Goal: Book appointment/travel/reservation

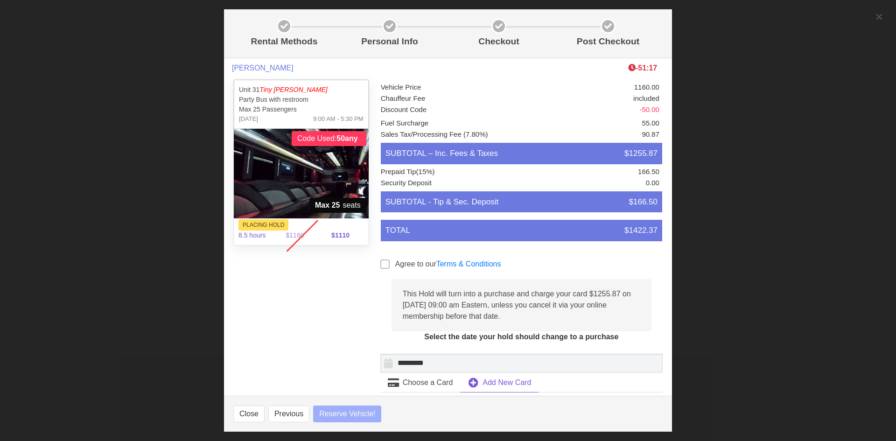
select select
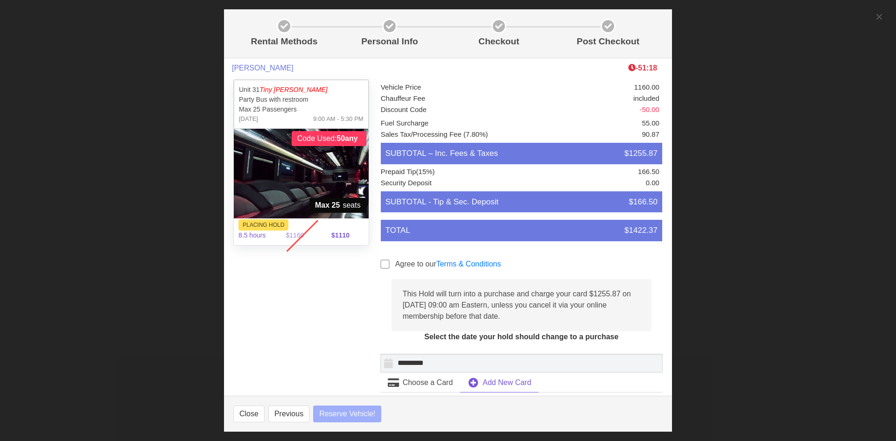
select select
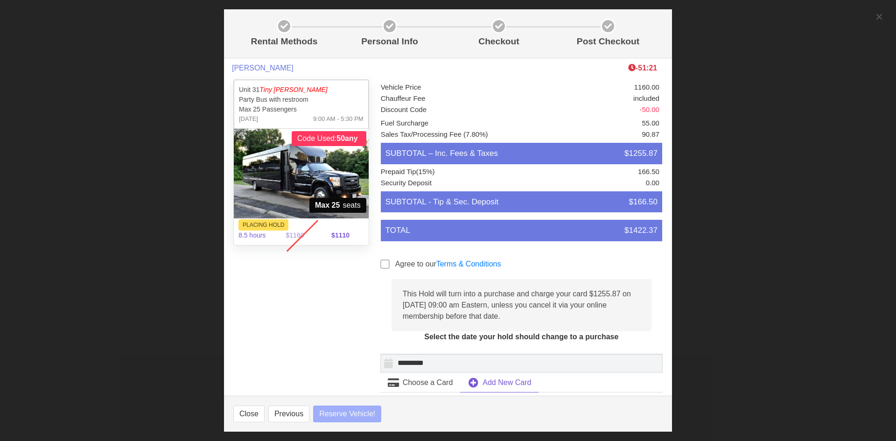
select select
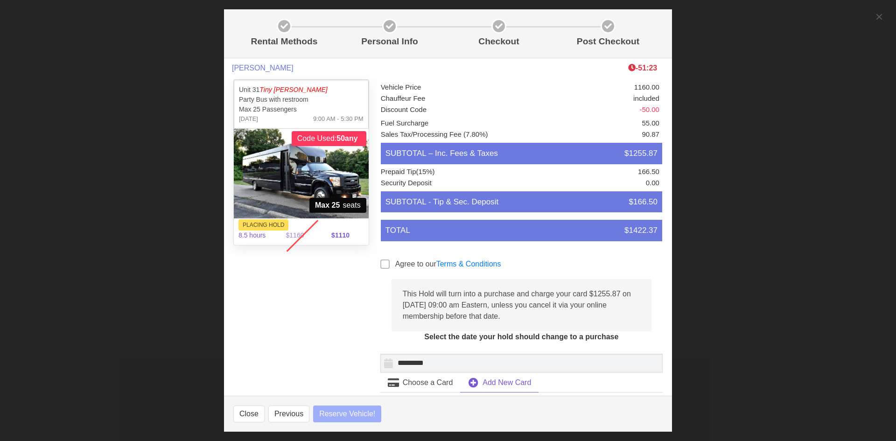
select select
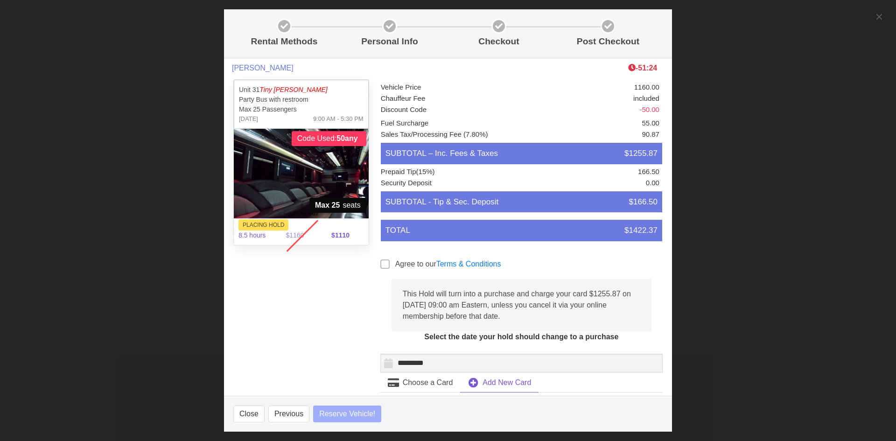
select select
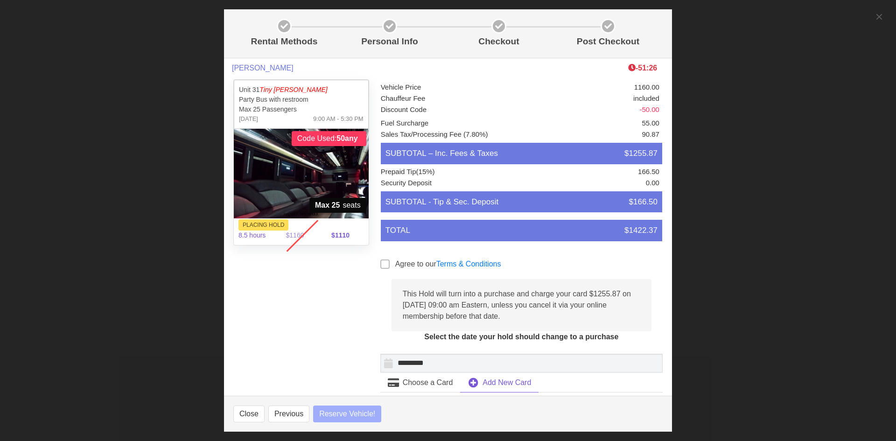
select select
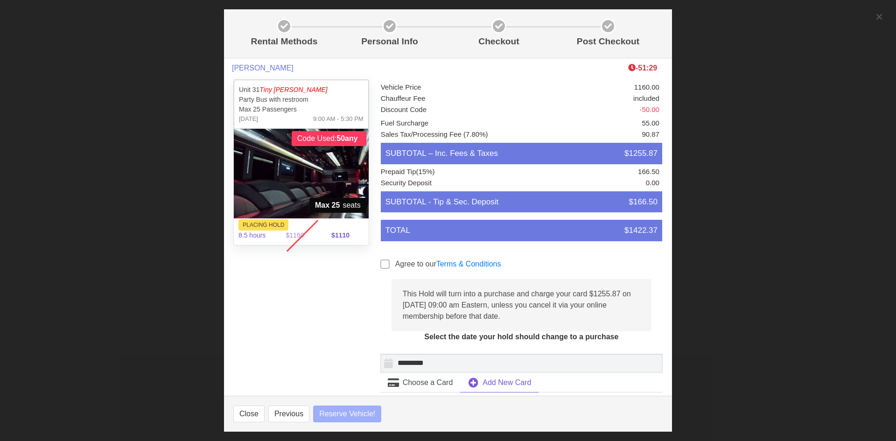
select select
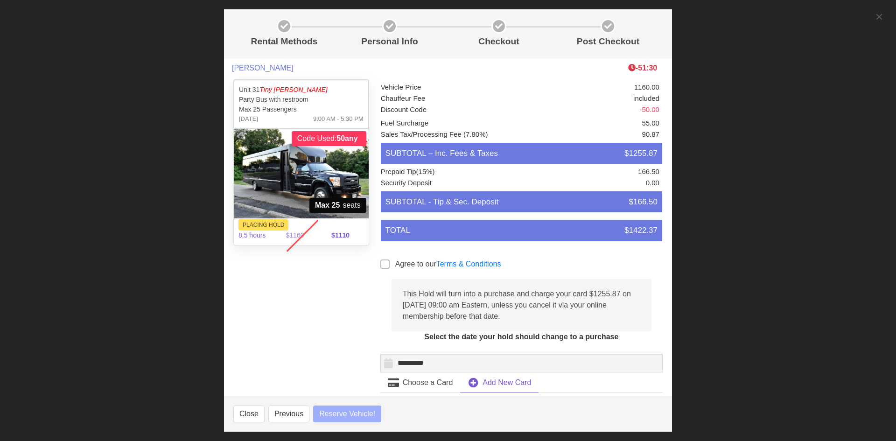
select select
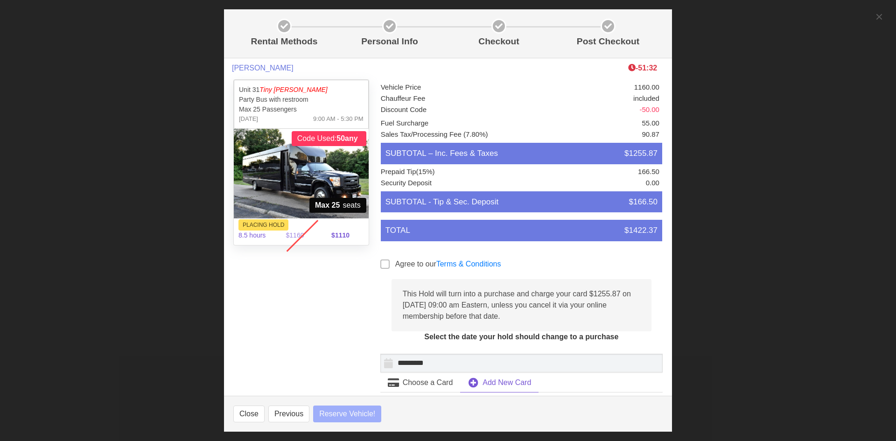
select select
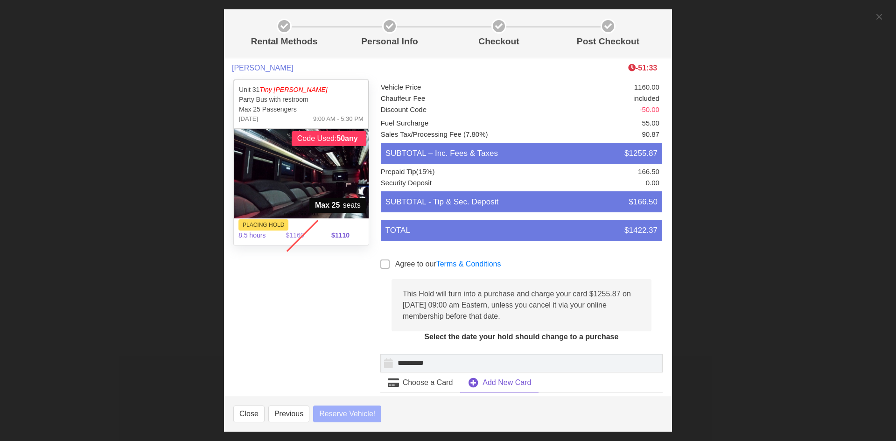
select select
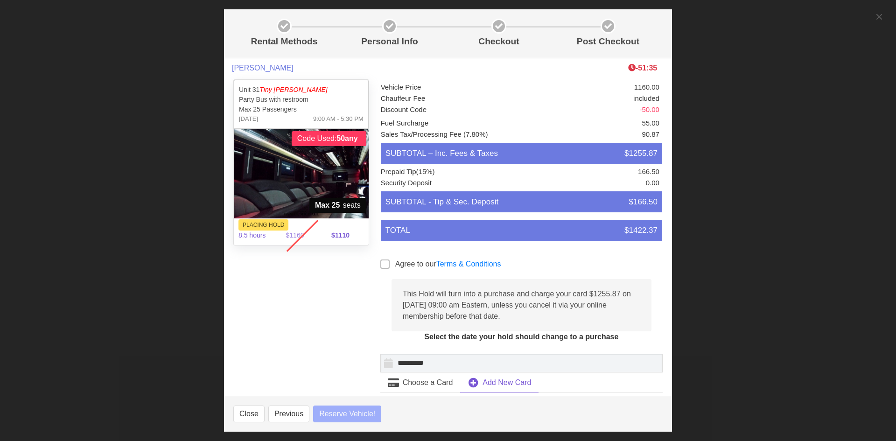
select select
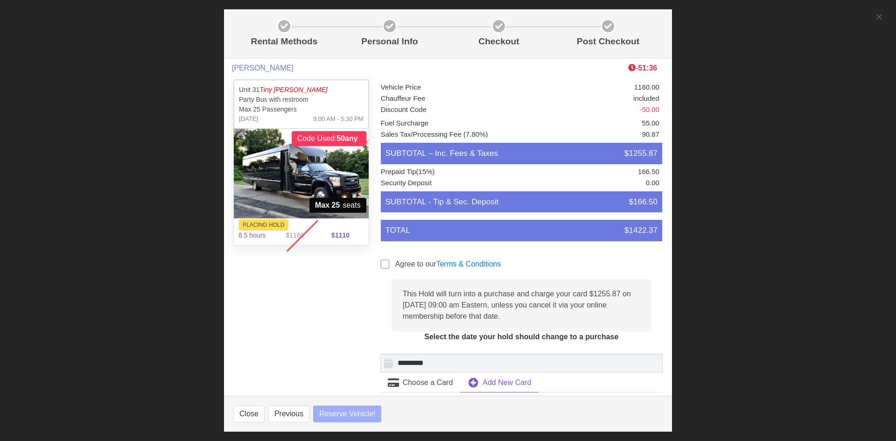
select select
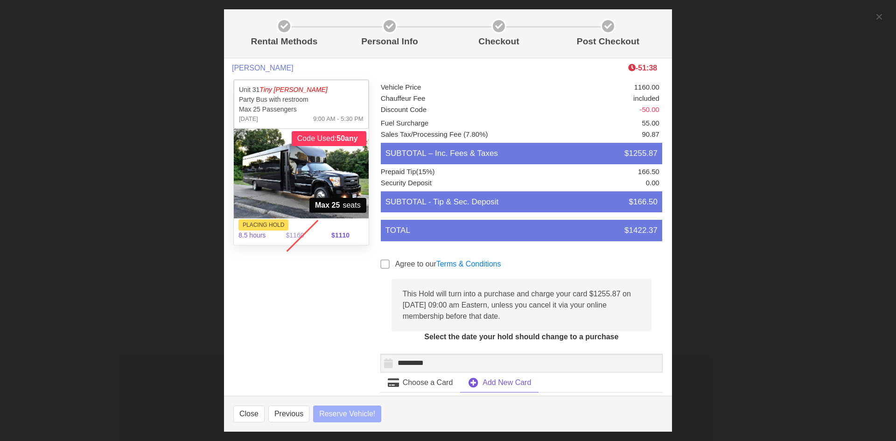
select select
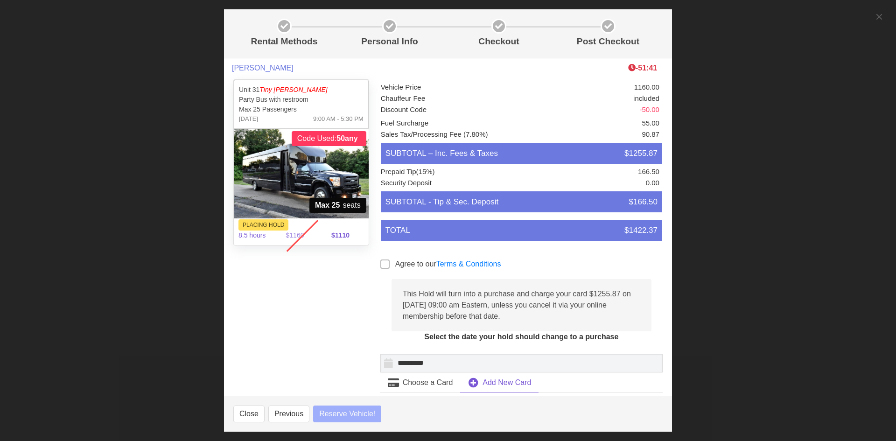
select select
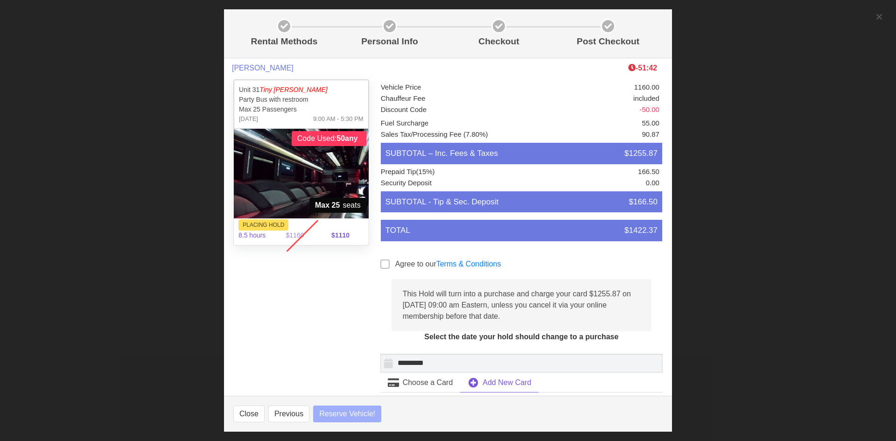
select select
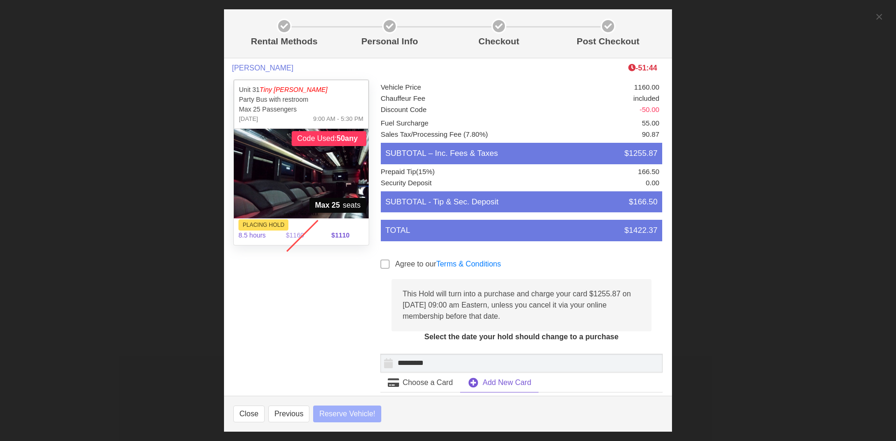
select select
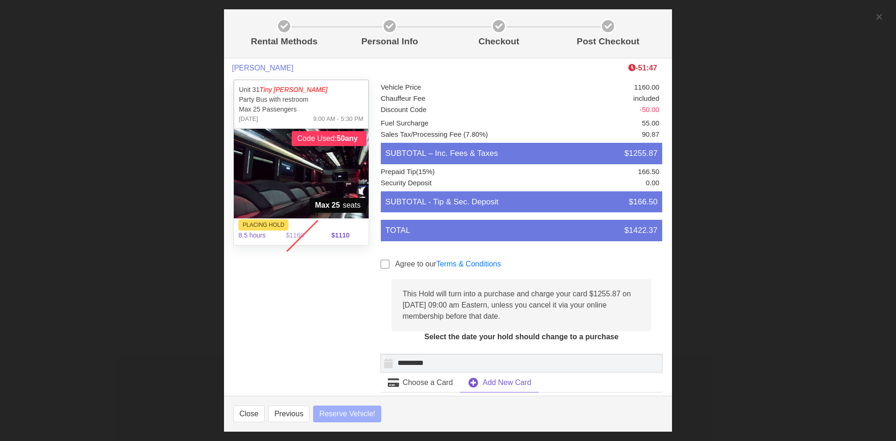
select select
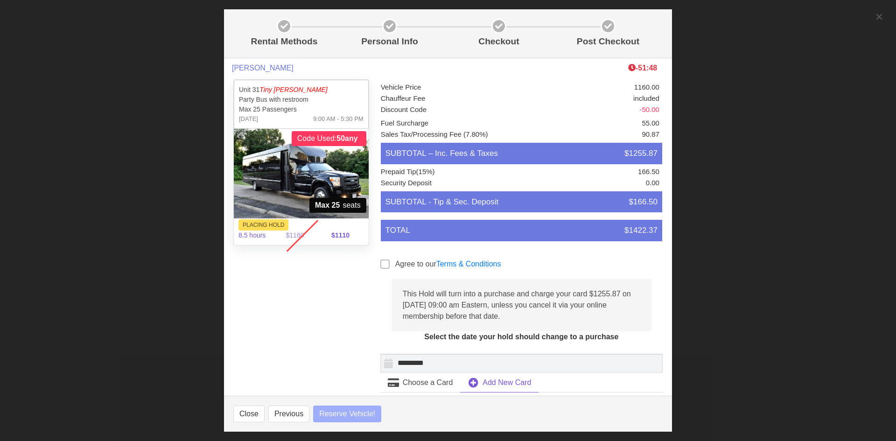
select select
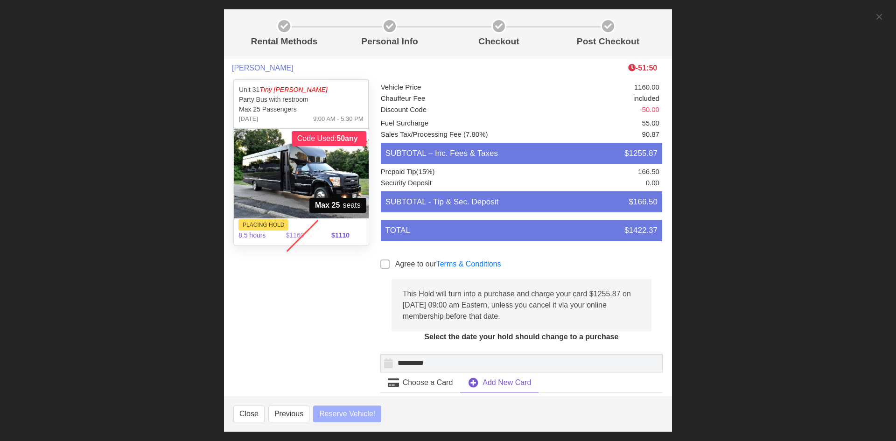
select select
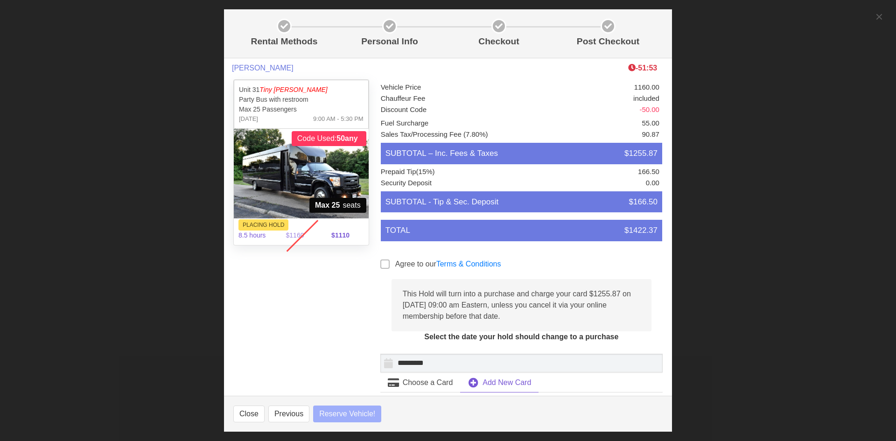
select select
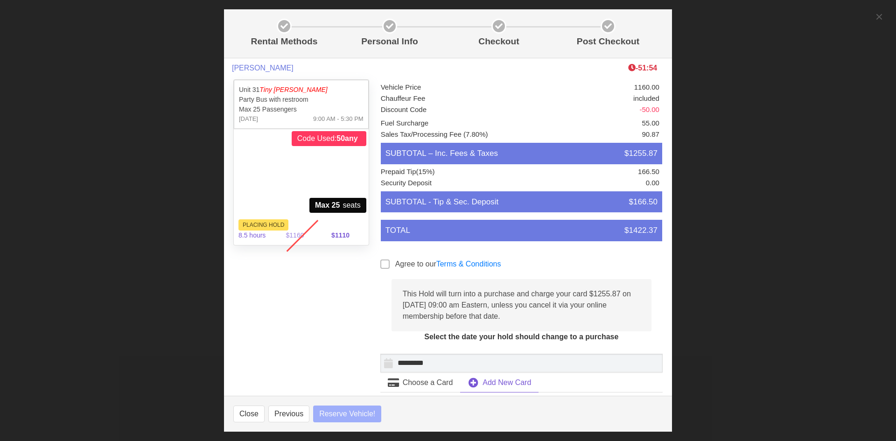
select select
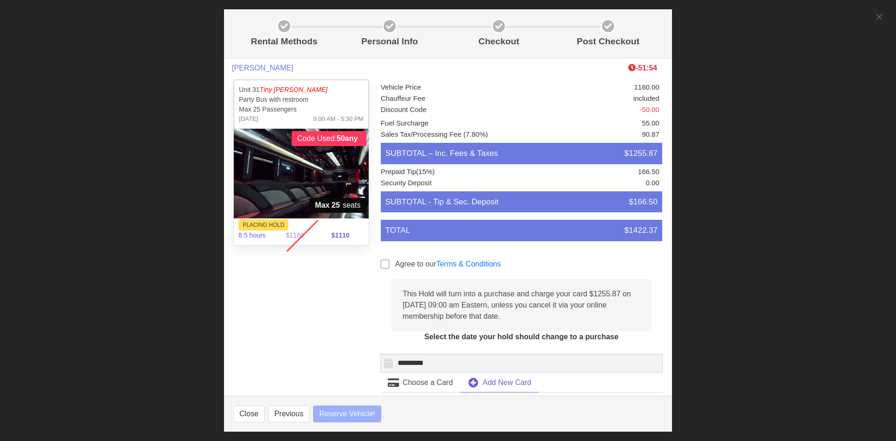
select select
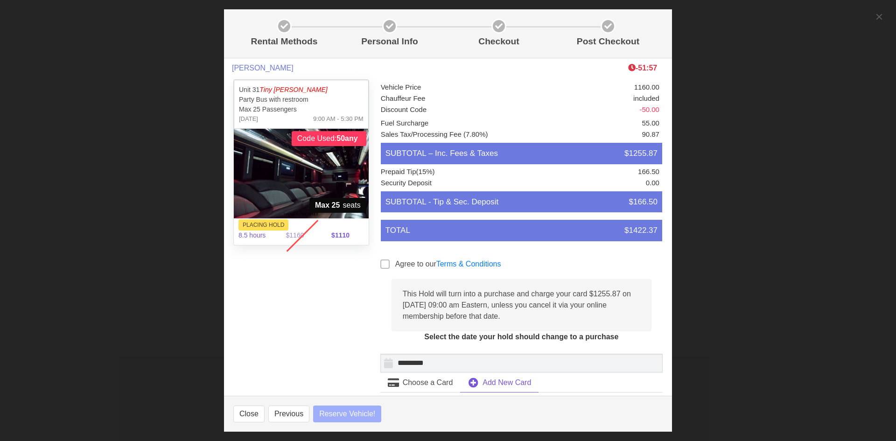
select select
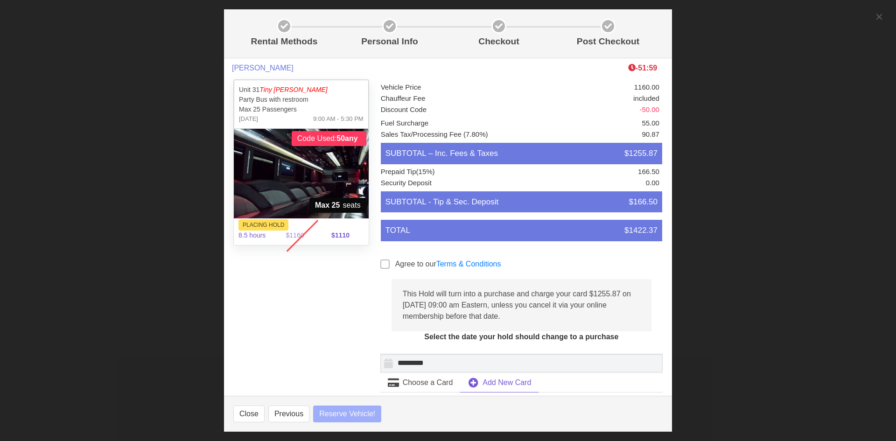
select select
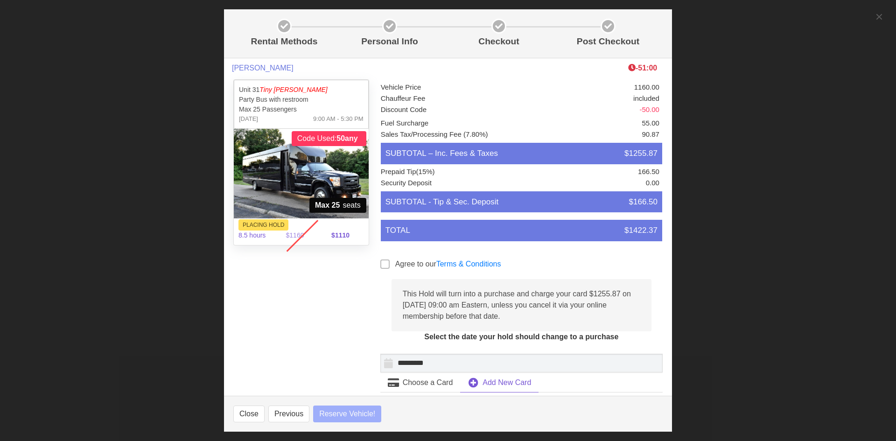
select select
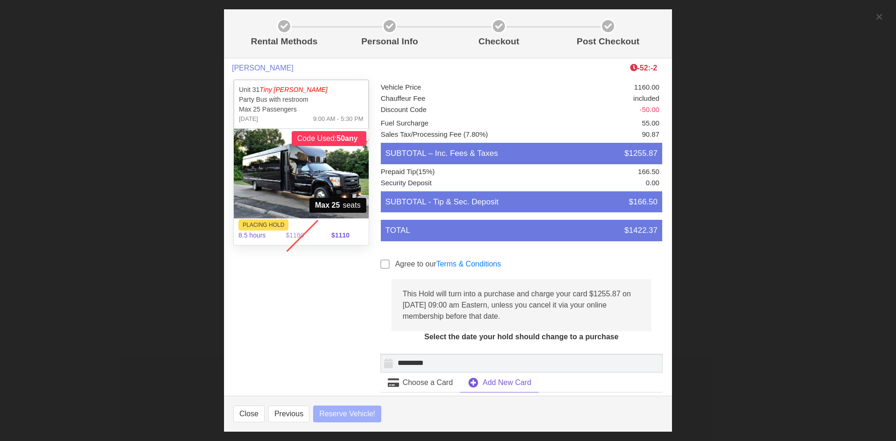
select select
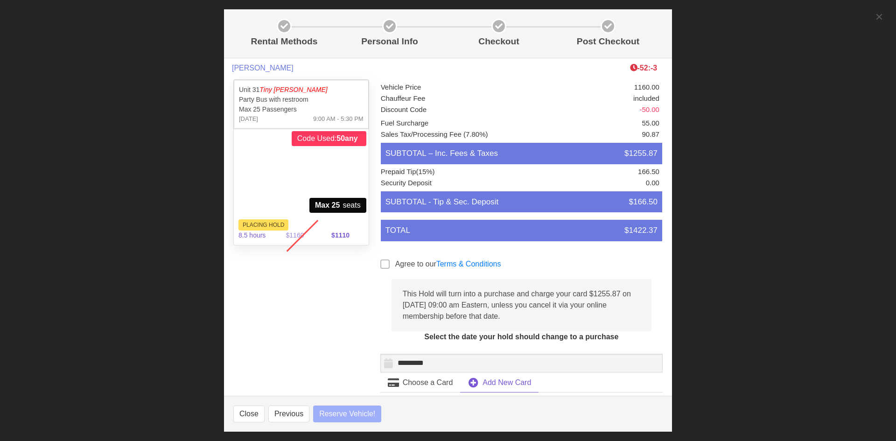
select select
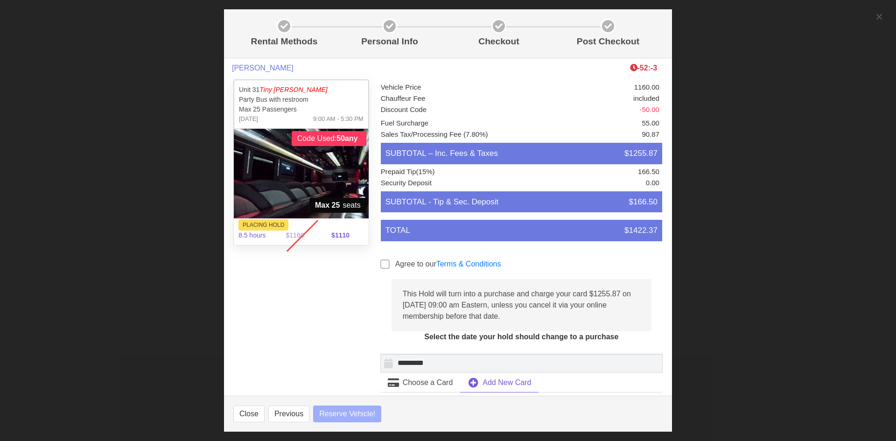
select select
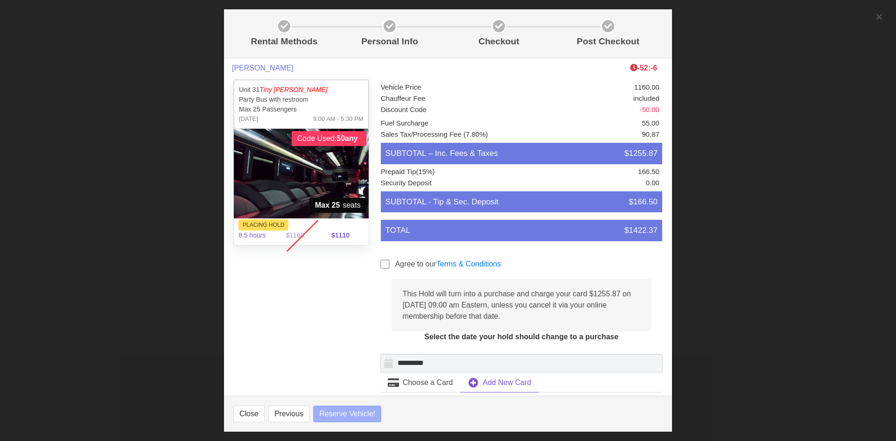
select select
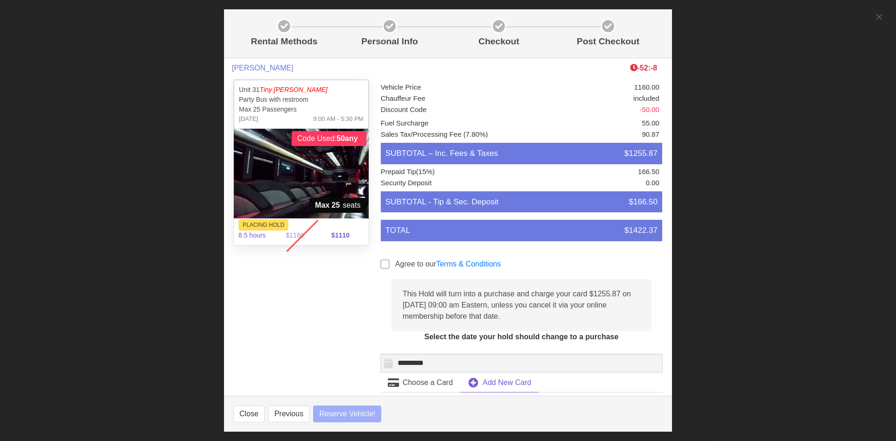
select select
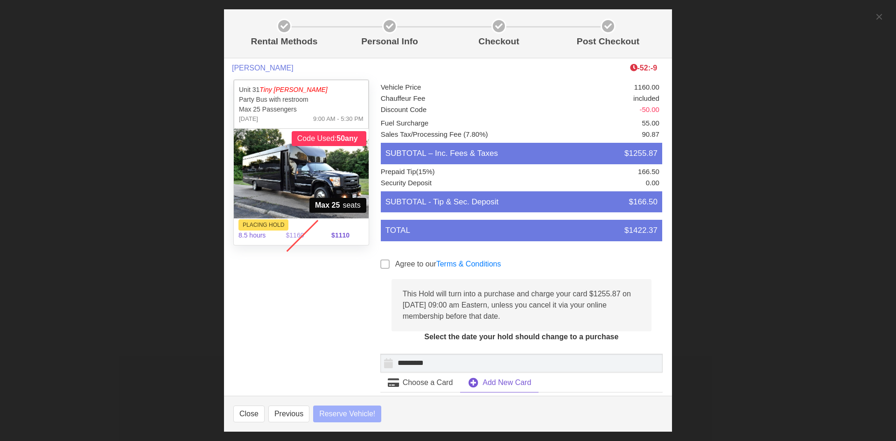
select select
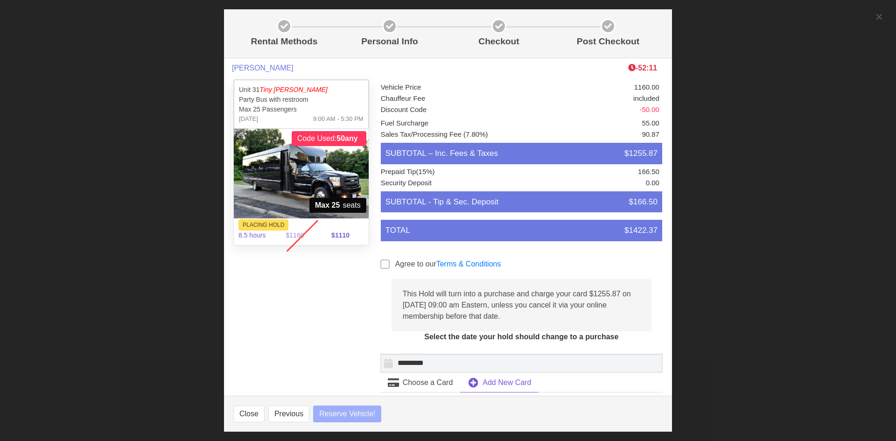
select select
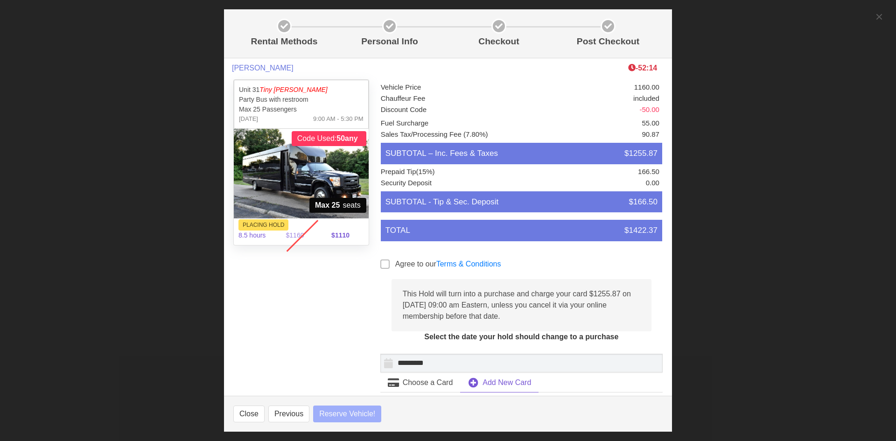
select select
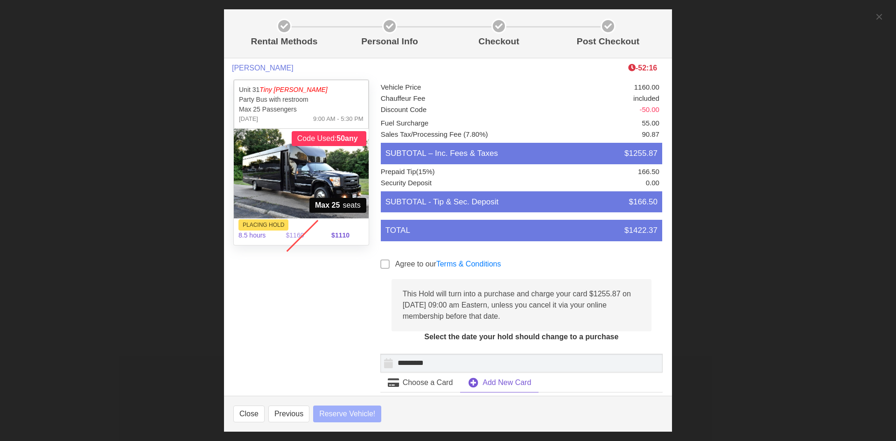
select select
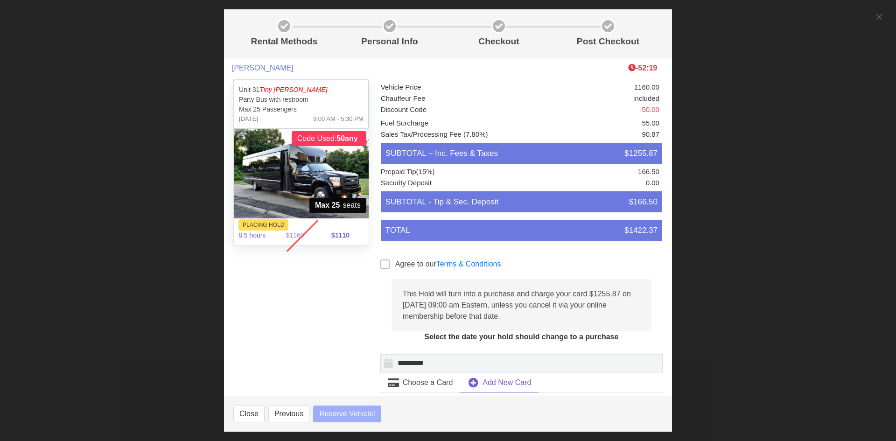
select select
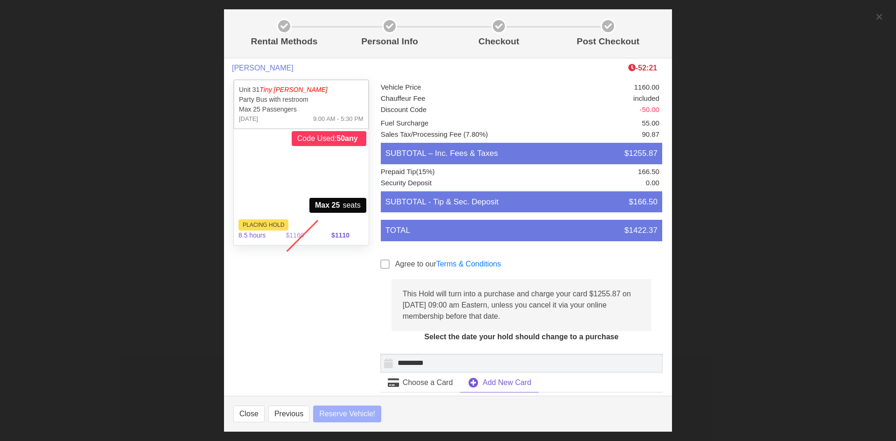
select select
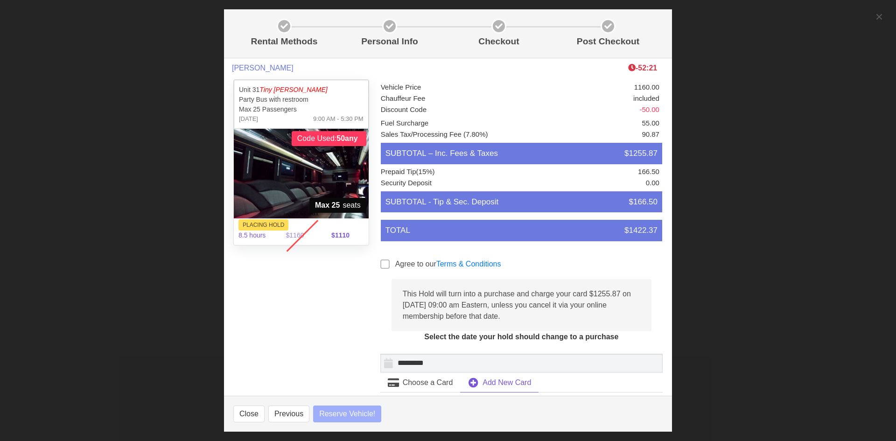
select select
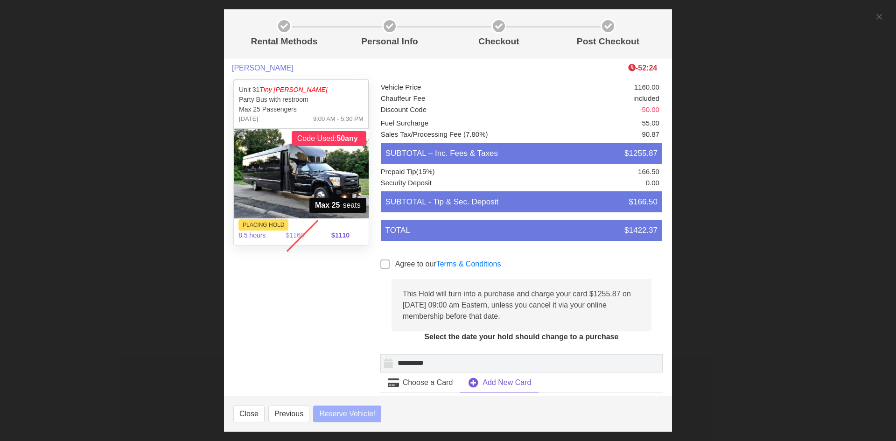
select select
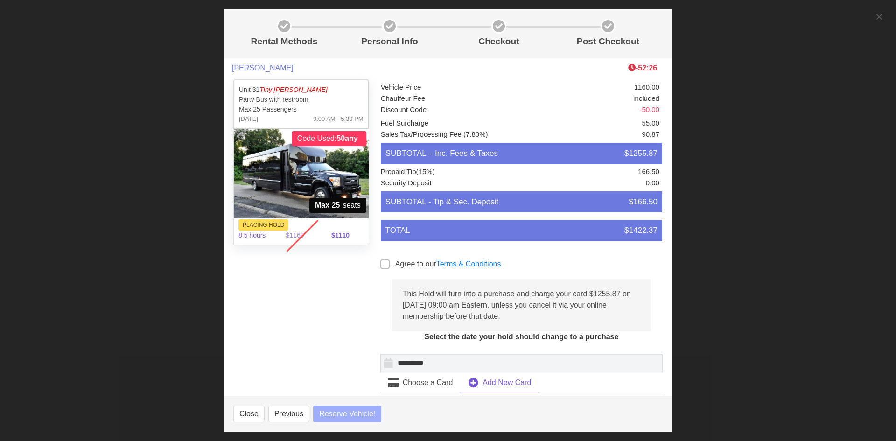
select select
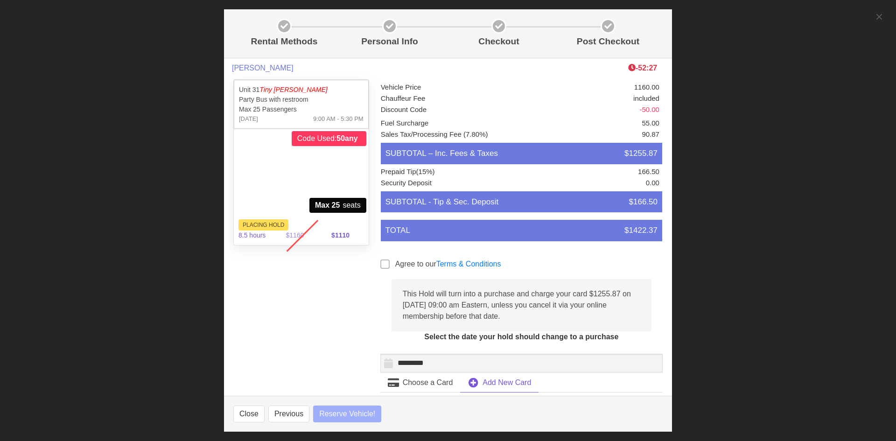
select select
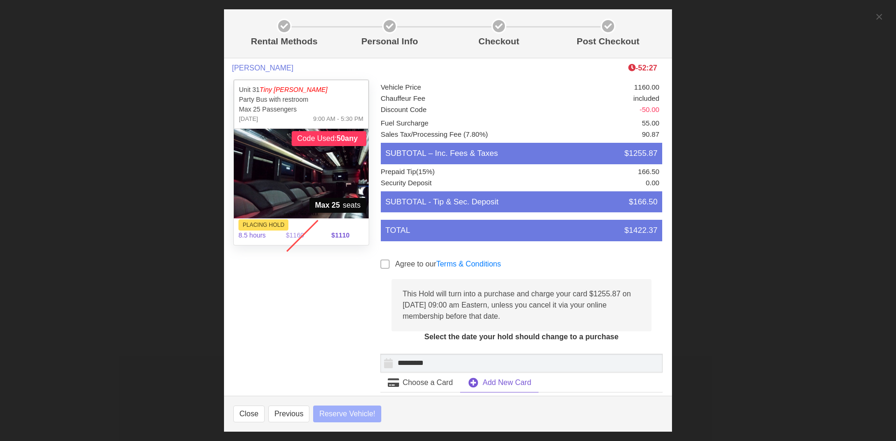
select select
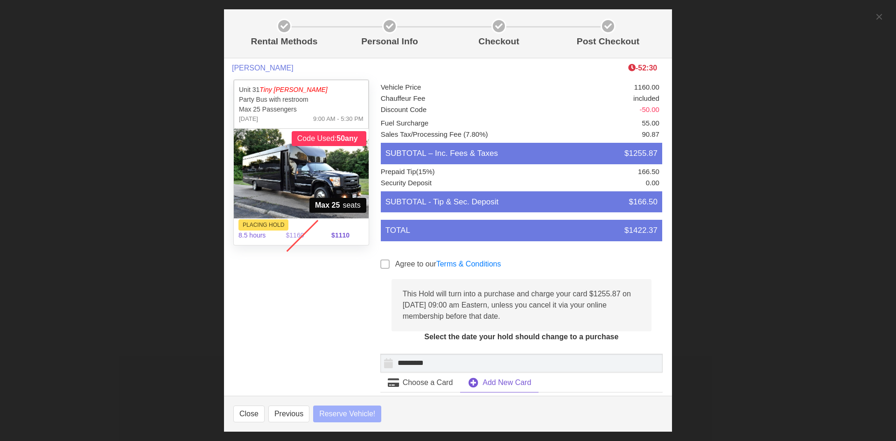
select select
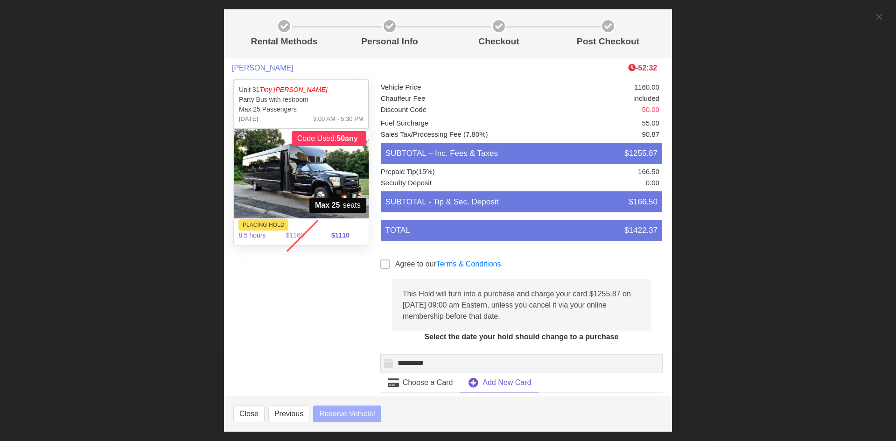
select select
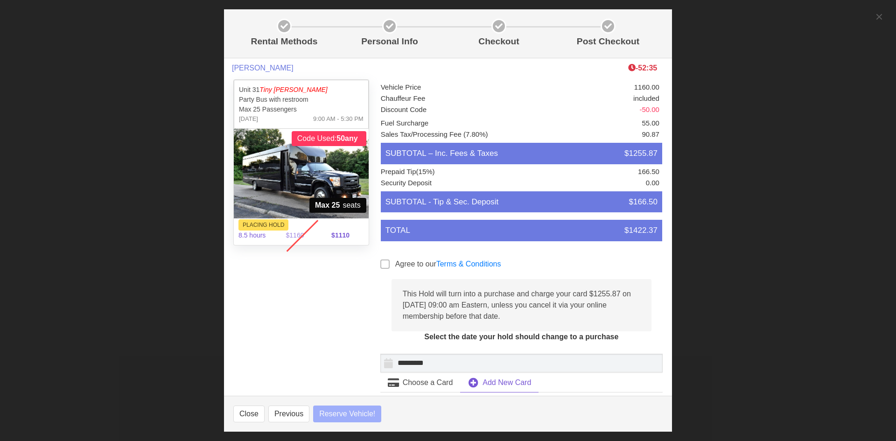
select select
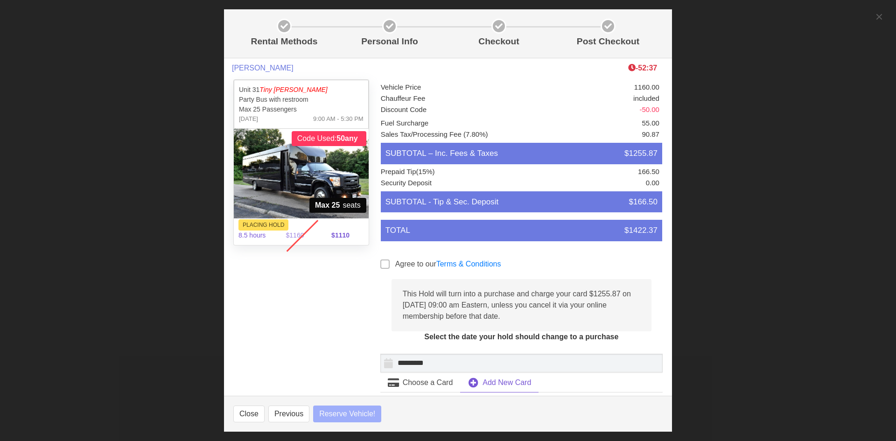
select select
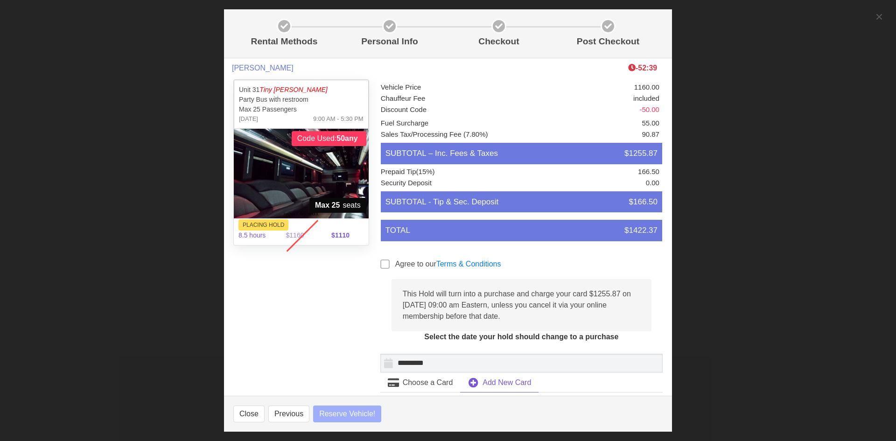
select select
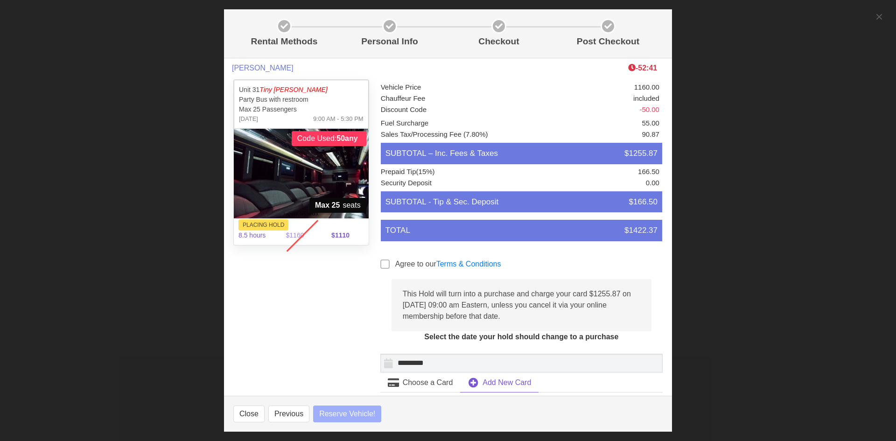
select select
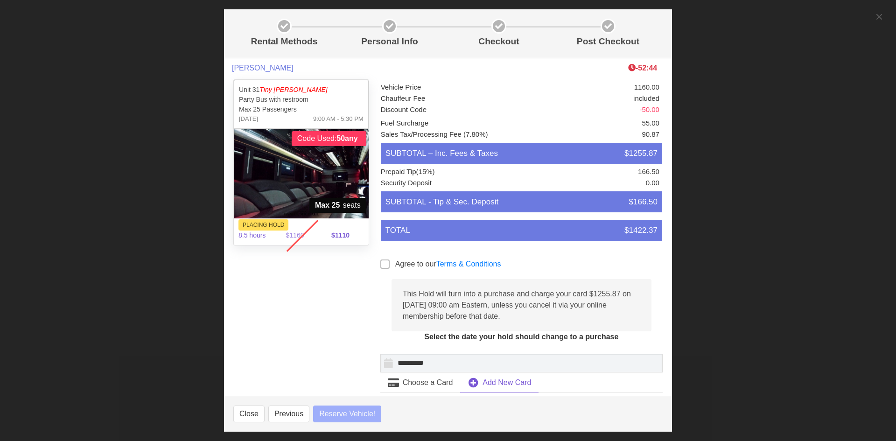
select select
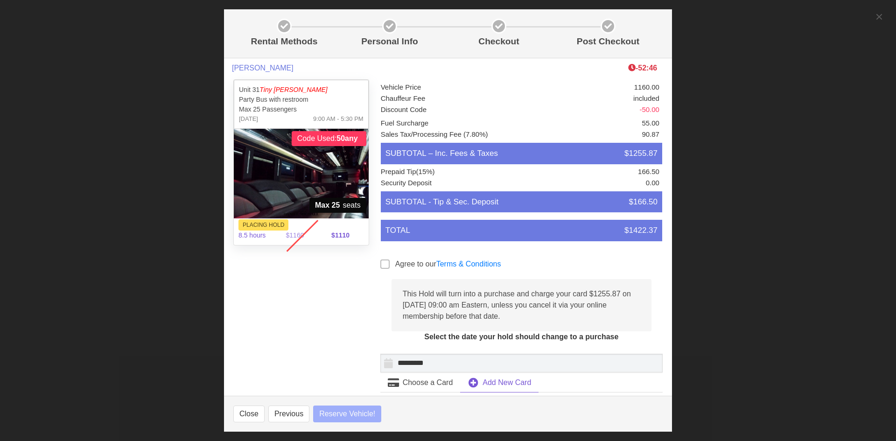
select select
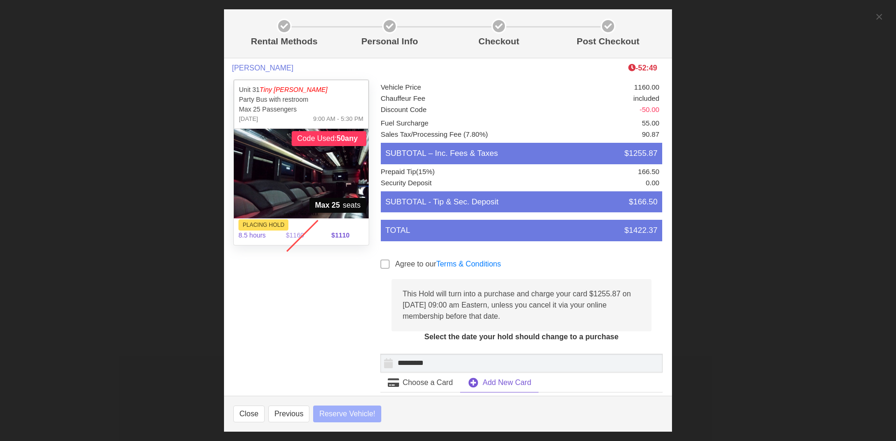
select select
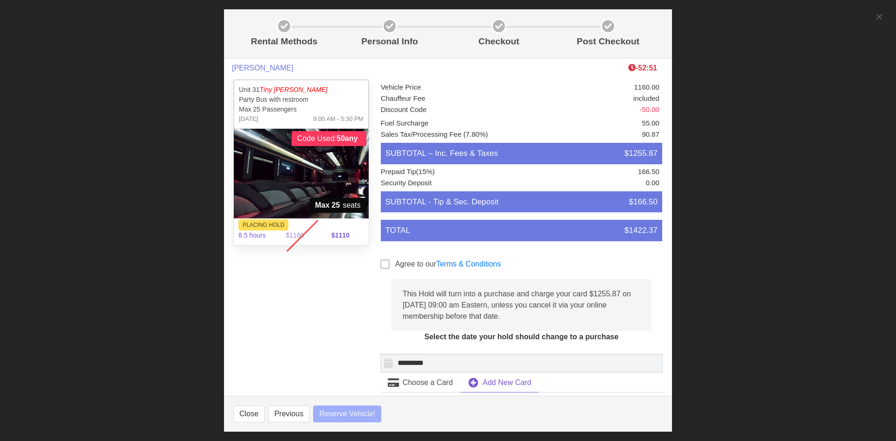
select select
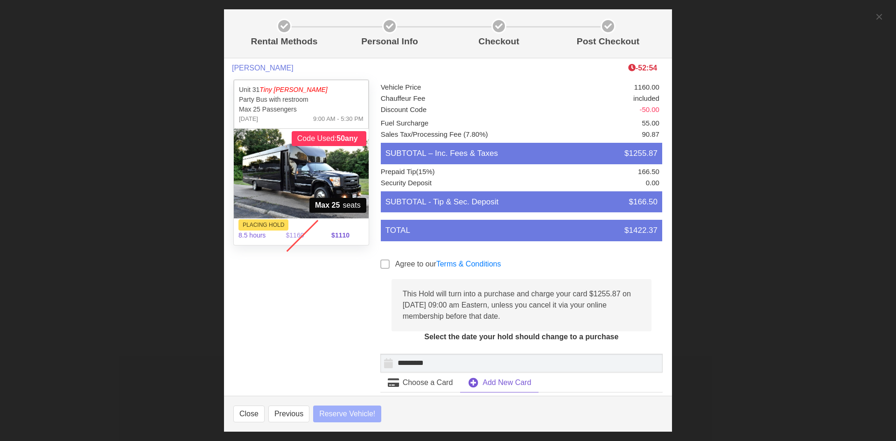
select select
click at [383, 263] on span at bounding box center [384, 263] width 9 height 9
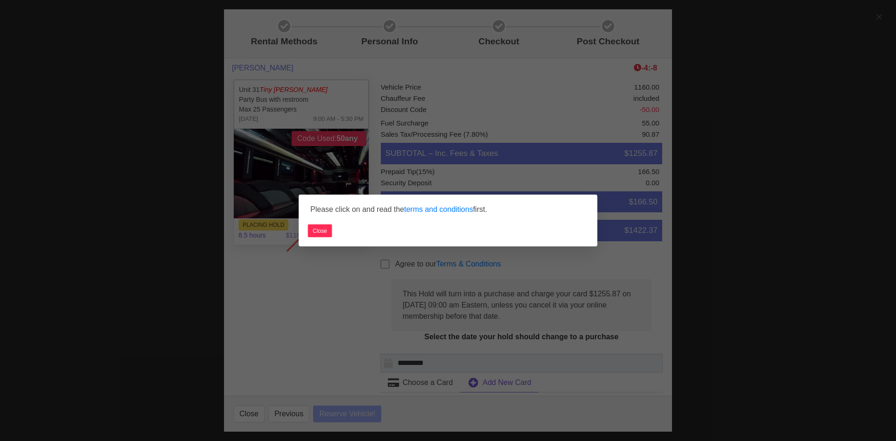
click at [320, 230] on button "Close" at bounding box center [320, 230] width 24 height 13
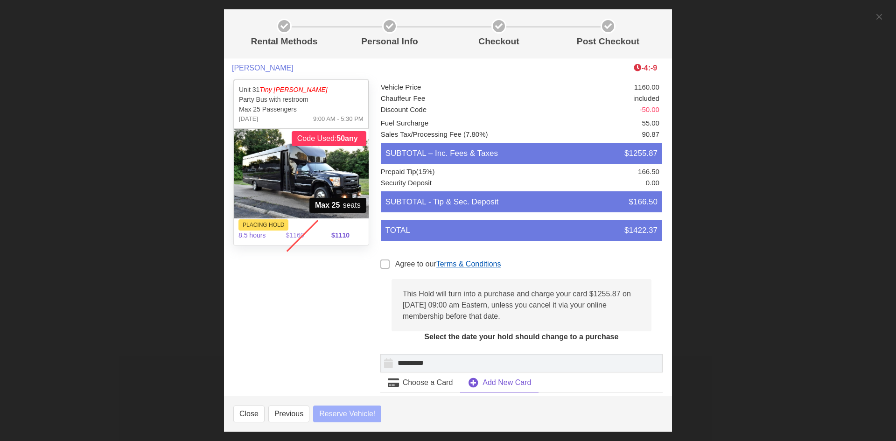
click at [477, 264] on link "Terms & Conditions" at bounding box center [468, 264] width 65 height 8
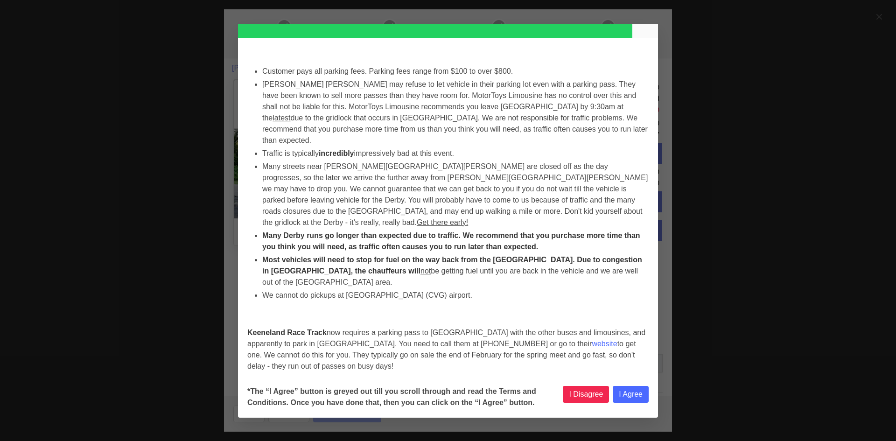
scroll to position [3624, 0]
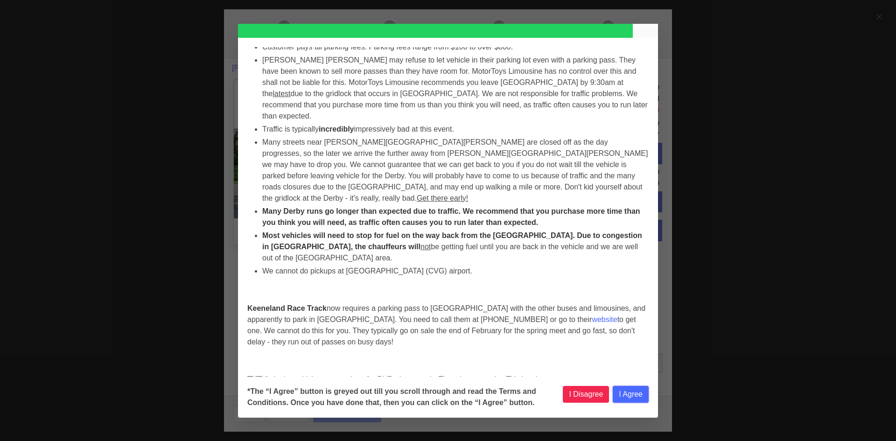
click at [627, 396] on button "I Agree" at bounding box center [631, 394] width 36 height 17
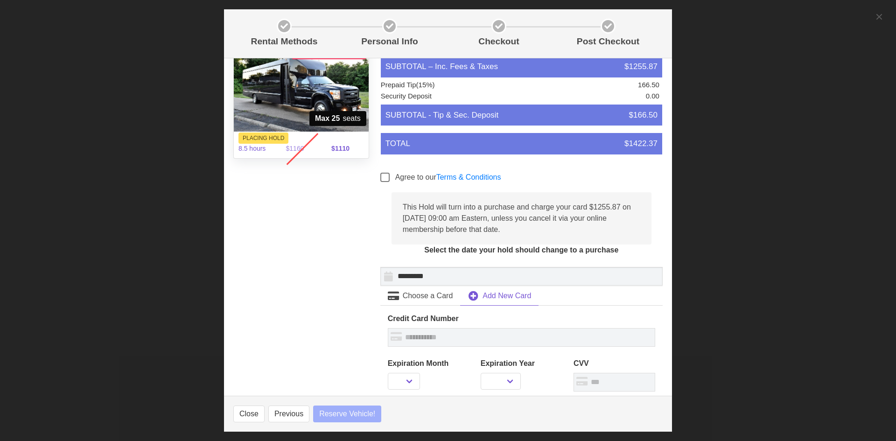
scroll to position [93, 0]
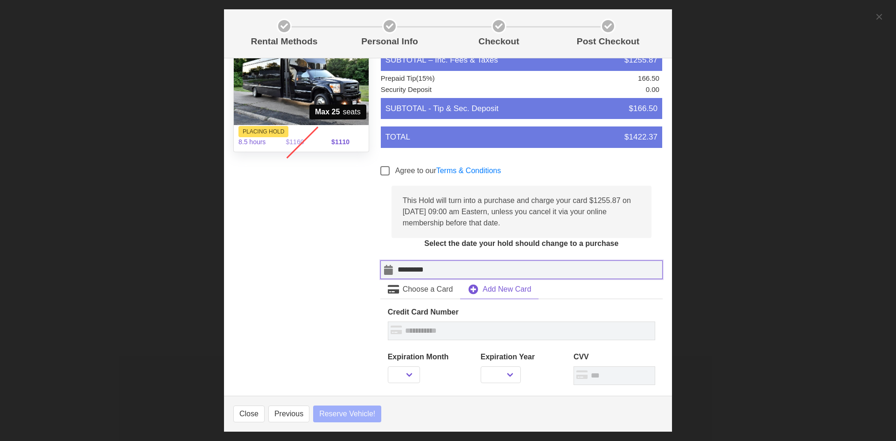
click at [529, 267] on input "*********" at bounding box center [521, 269] width 282 height 19
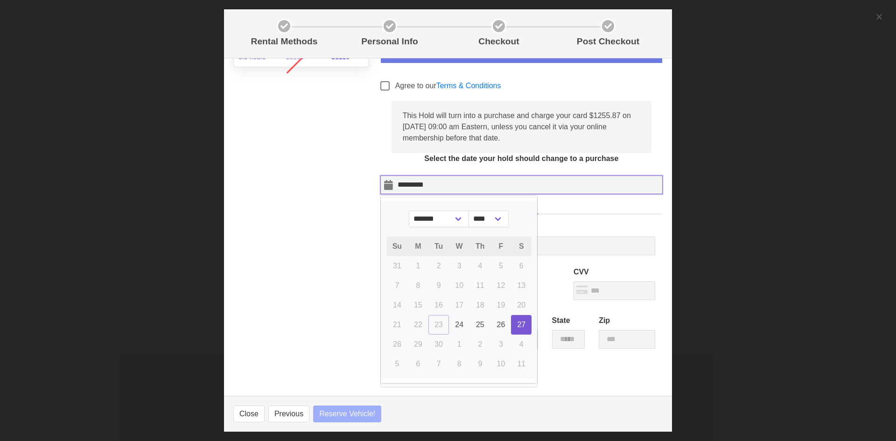
scroll to position [233, 0]
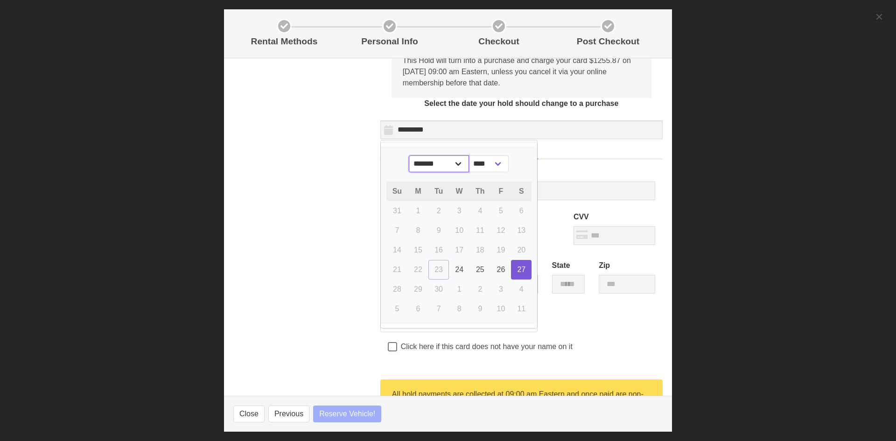
click at [455, 168] on select "******* ******** ***** ***** *** **** **** ****** ********* ******* ******** **…" at bounding box center [439, 163] width 60 height 17
click at [620, 352] on div "Click here if this card does not have your name on it" at bounding box center [521, 348] width 267 height 13
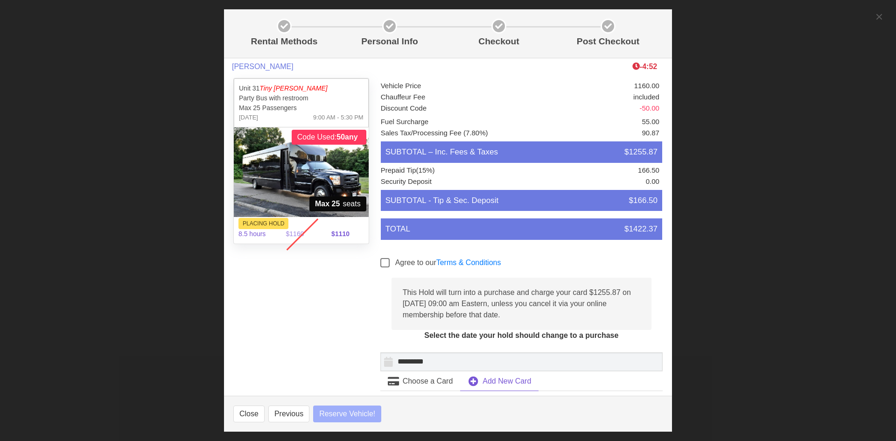
scroll to position [0, 0]
